Goal: Information Seeking & Learning: Find specific fact

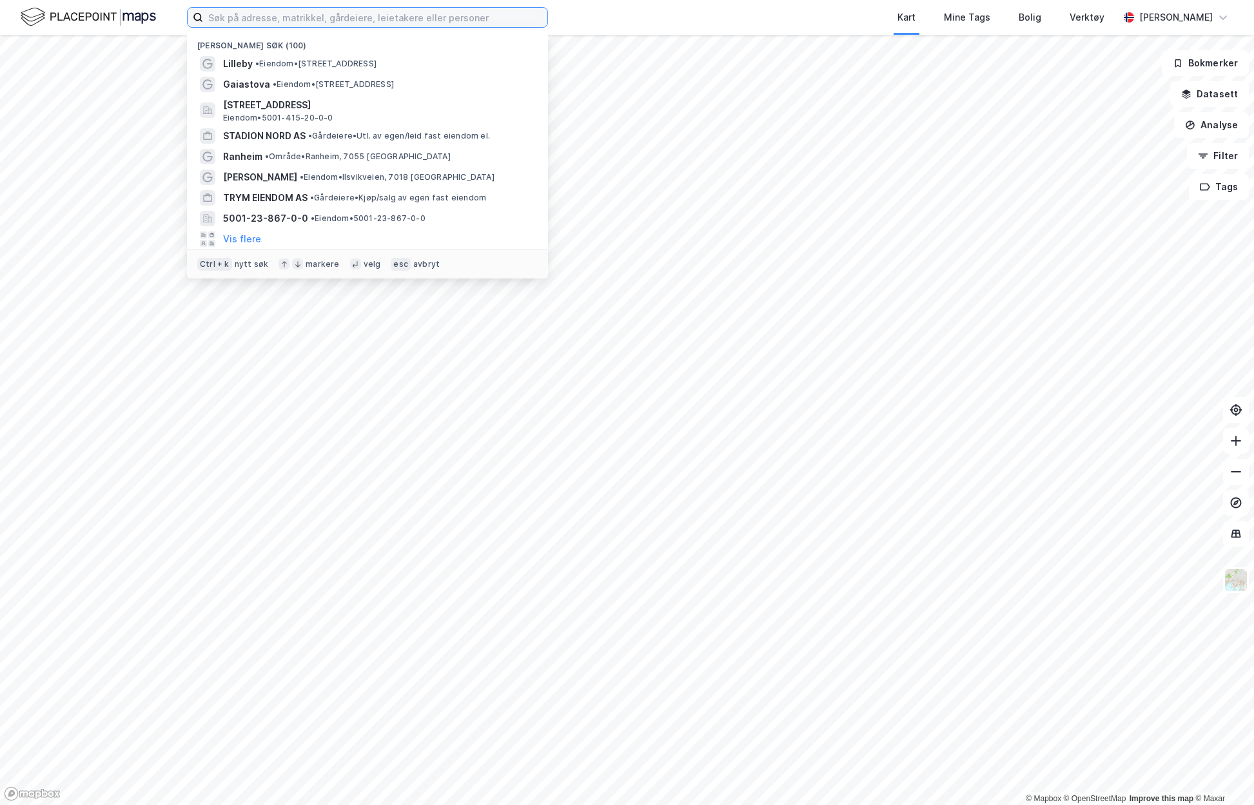
click at [285, 24] on input at bounding box center [375, 17] width 344 height 19
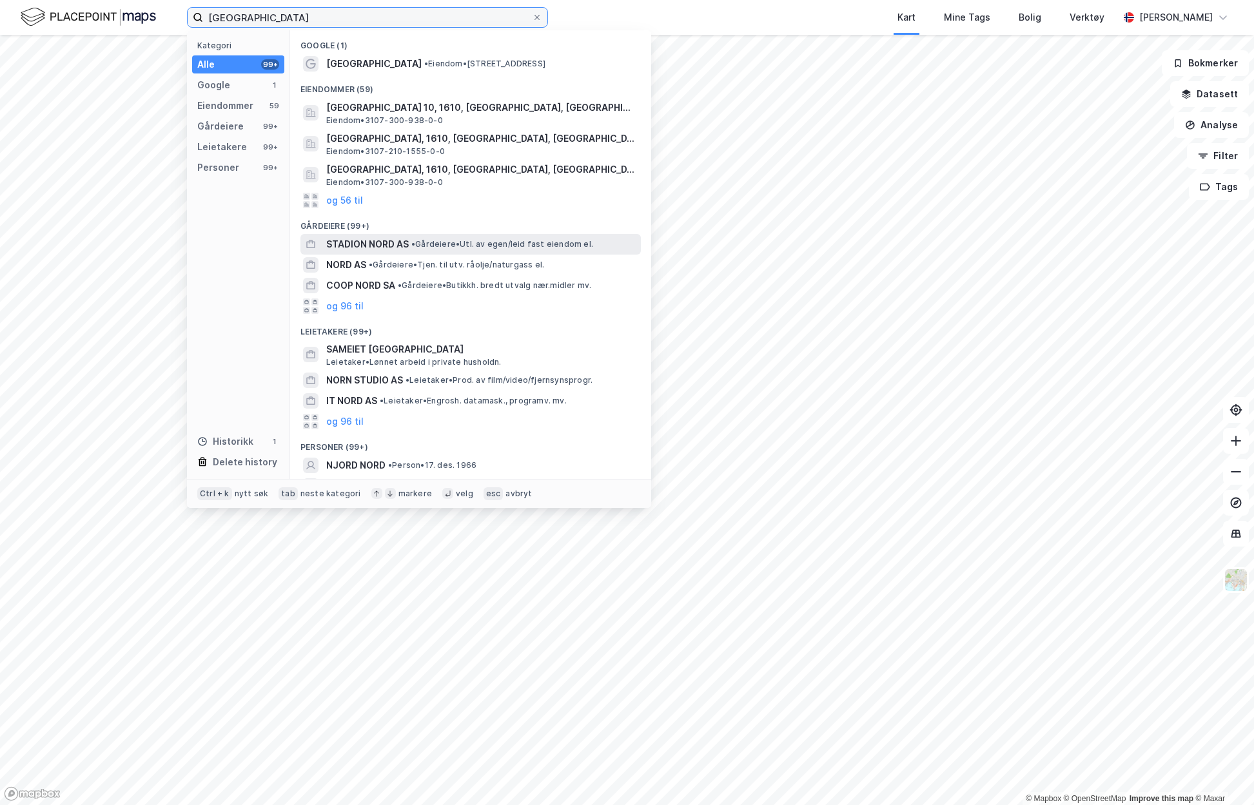
type input "[GEOGRAPHIC_DATA]"
click at [399, 244] on span "STADION NORD AS" at bounding box center [367, 244] width 83 height 15
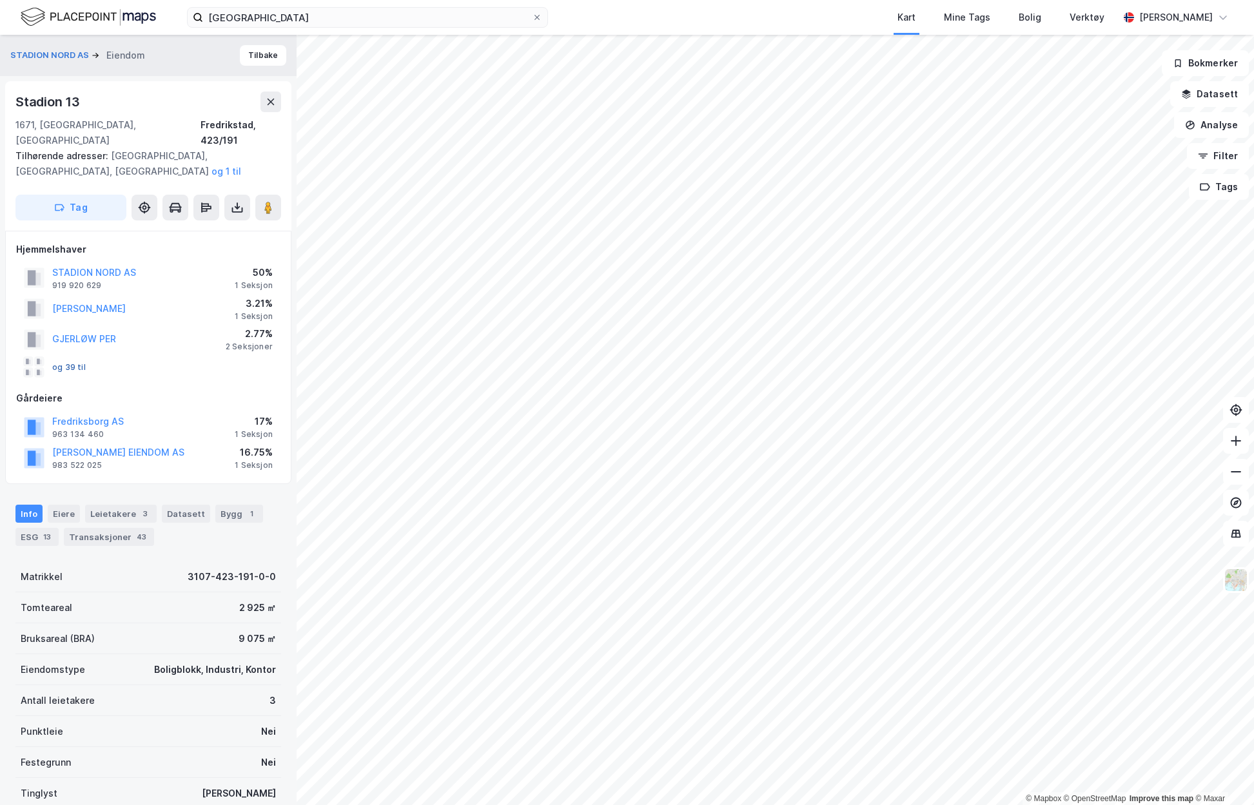
click at [0, 0] on button "og 39 til" at bounding box center [0, 0] width 0 height 0
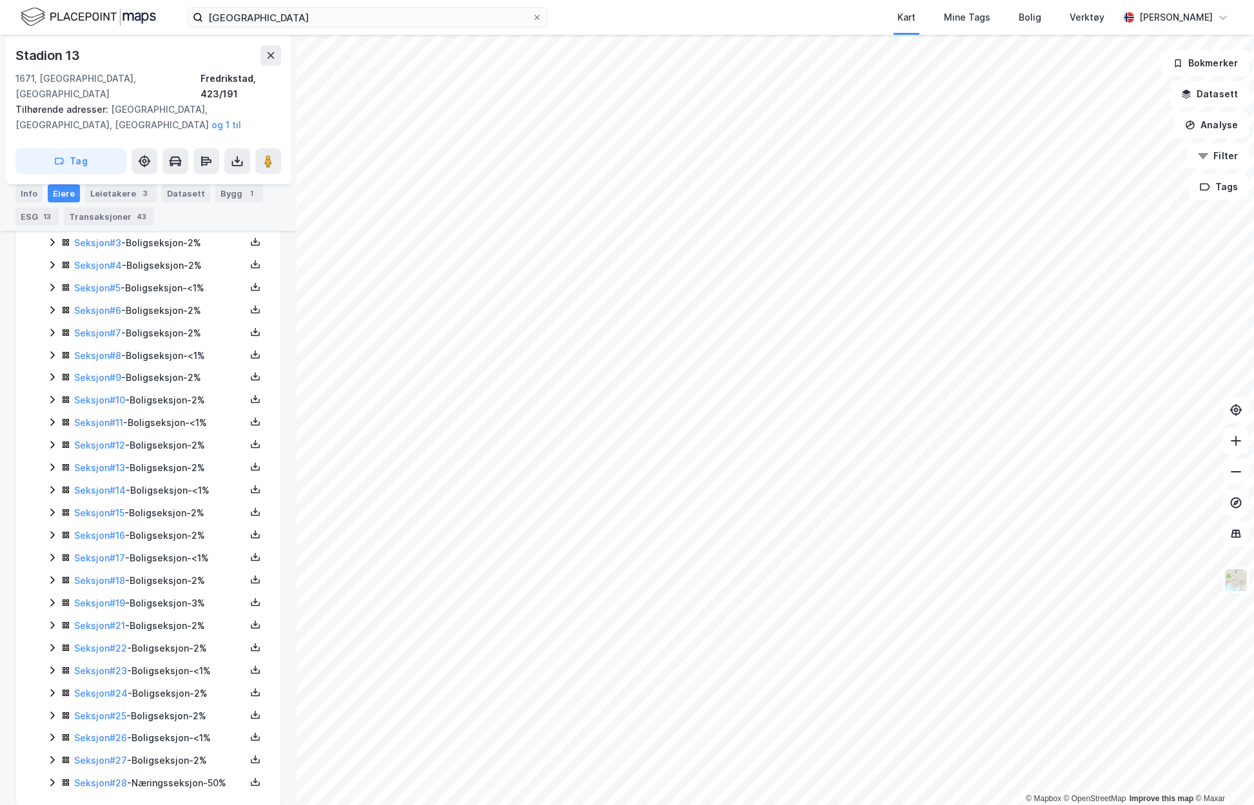
scroll to position [452, 0]
